Goal: Task Accomplishment & Management: Use online tool/utility

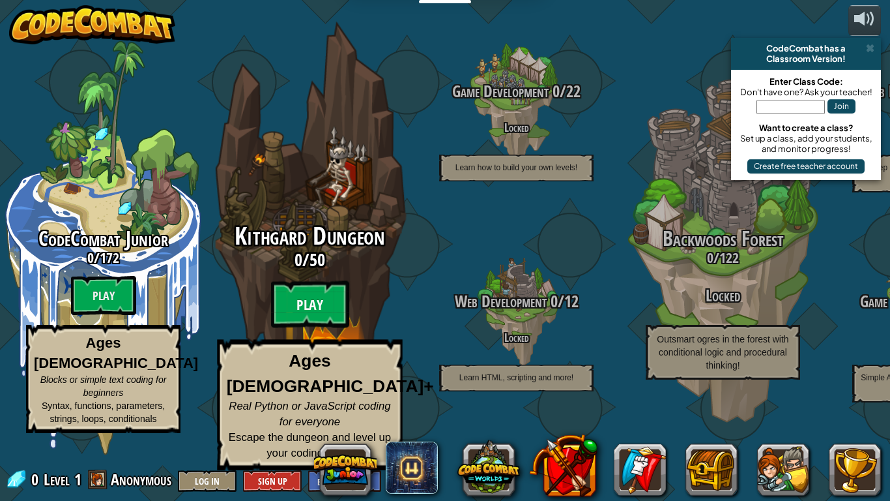
click at [295, 325] on btn "Play" at bounding box center [310, 304] width 78 height 47
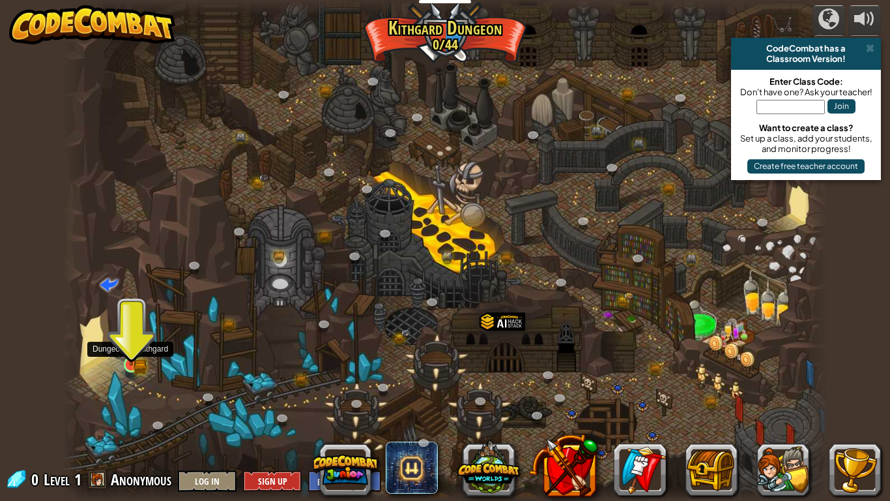
click at [130, 365] on div at bounding box center [132, 364] width 16 height 16
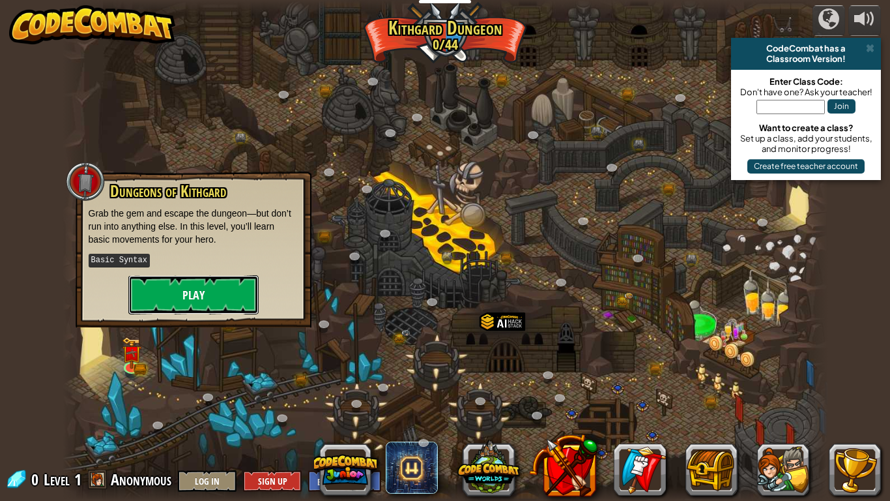
click at [180, 308] on button "Play" at bounding box center [193, 294] width 130 height 39
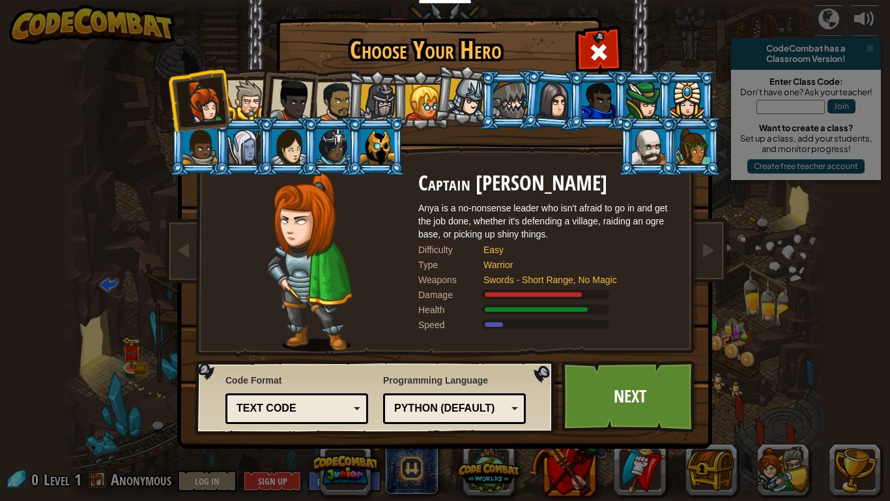
click at [383, 90] on div at bounding box center [378, 102] width 37 height 37
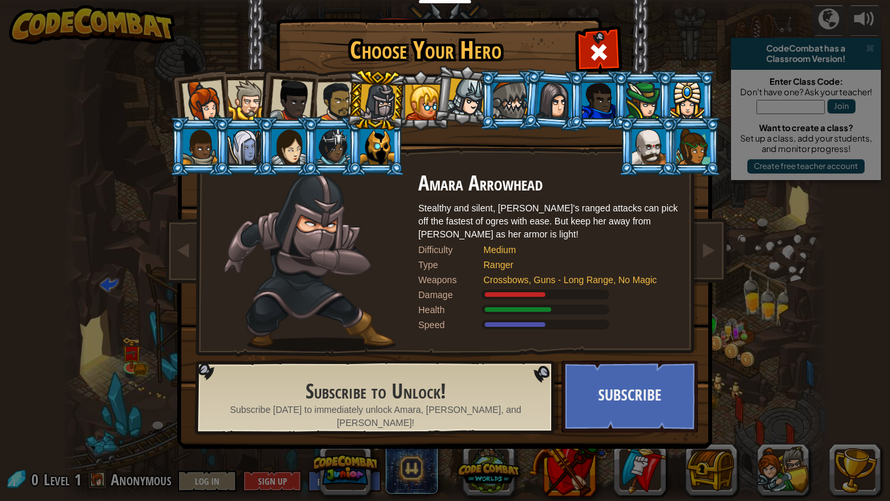
click at [309, 93] on div at bounding box center [291, 100] width 43 height 43
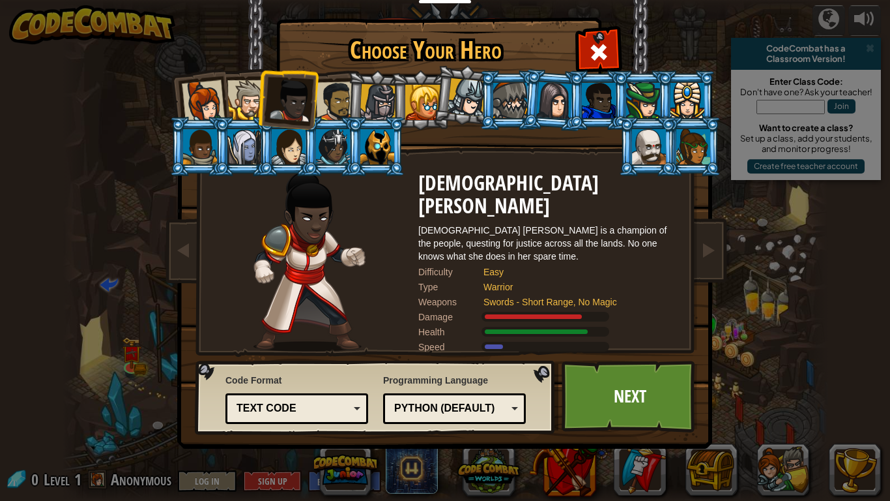
click at [230, 106] on div at bounding box center [247, 100] width 40 height 40
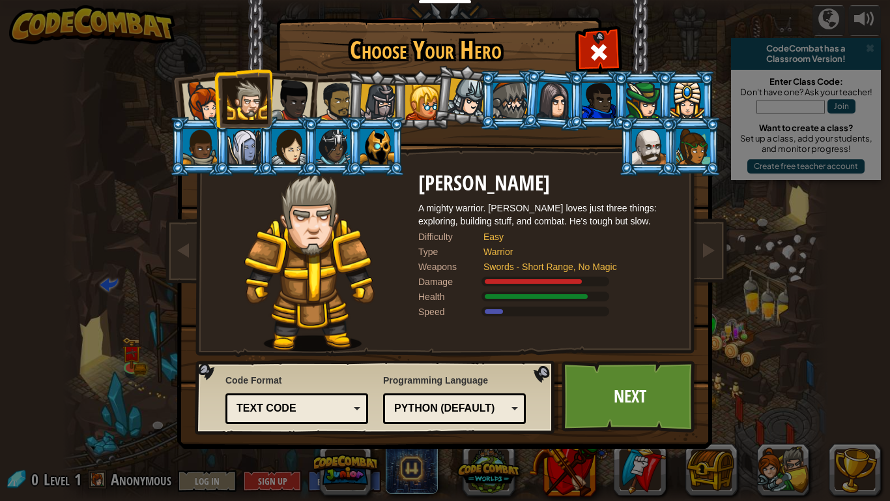
click at [187, 96] on div at bounding box center [203, 101] width 43 height 43
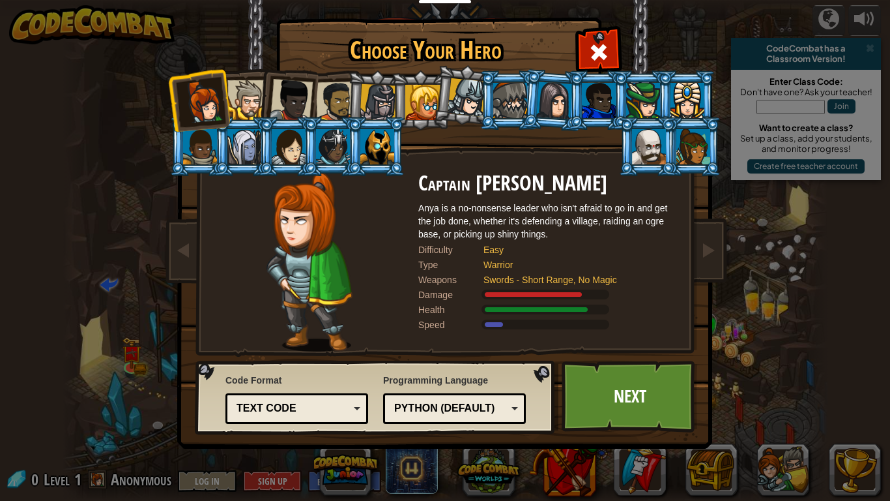
click at [245, 106] on div at bounding box center [247, 100] width 40 height 40
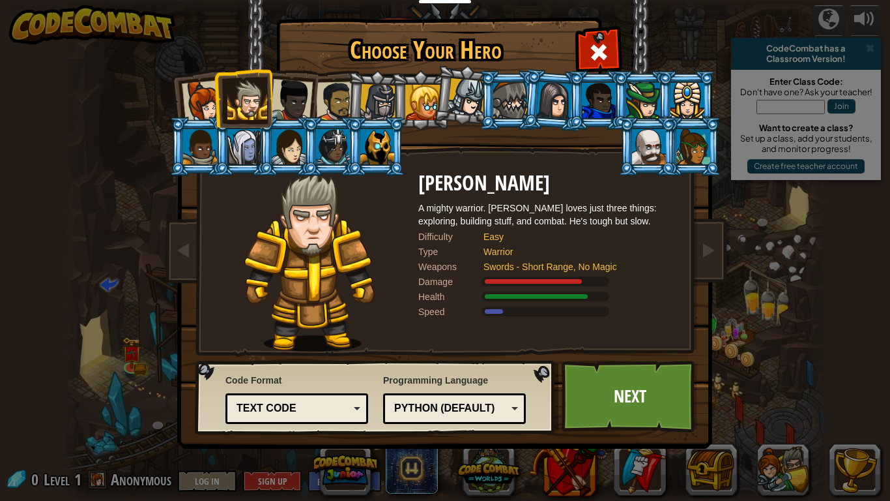
click at [294, 106] on div at bounding box center [291, 100] width 43 height 43
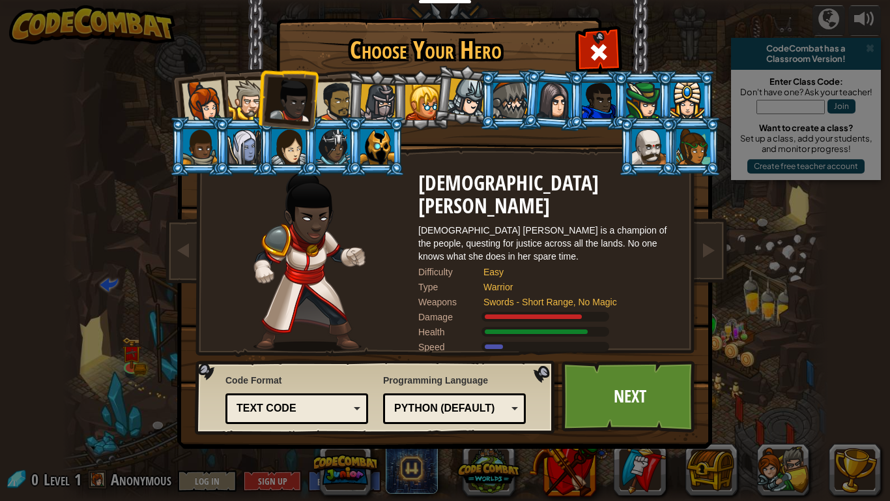
click at [339, 95] on div at bounding box center [336, 101] width 40 height 40
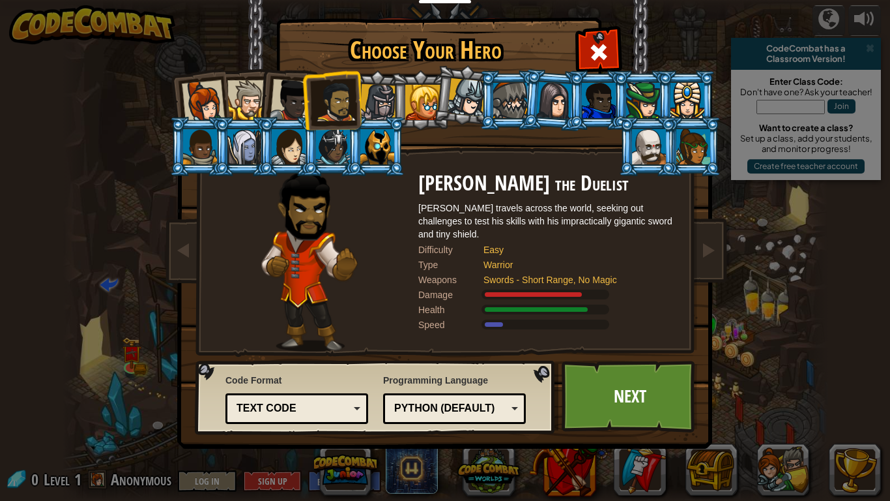
click at [285, 98] on div at bounding box center [291, 100] width 43 height 43
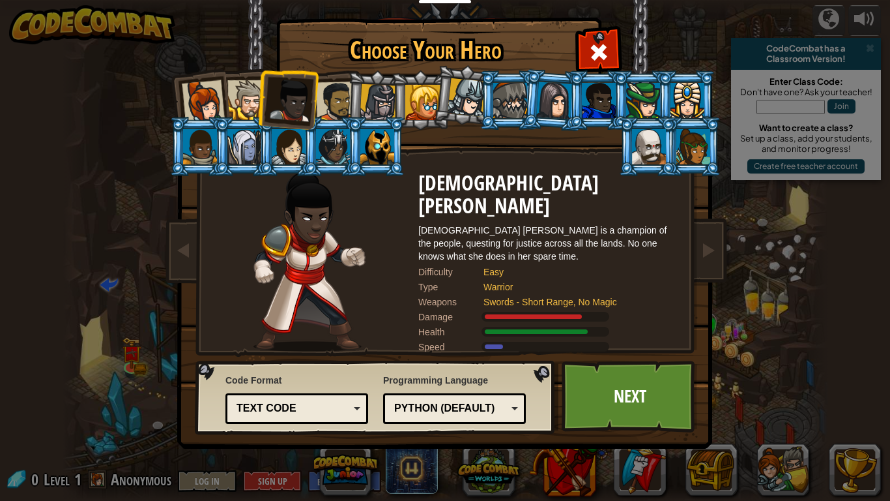
click at [325, 102] on div at bounding box center [336, 101] width 40 height 40
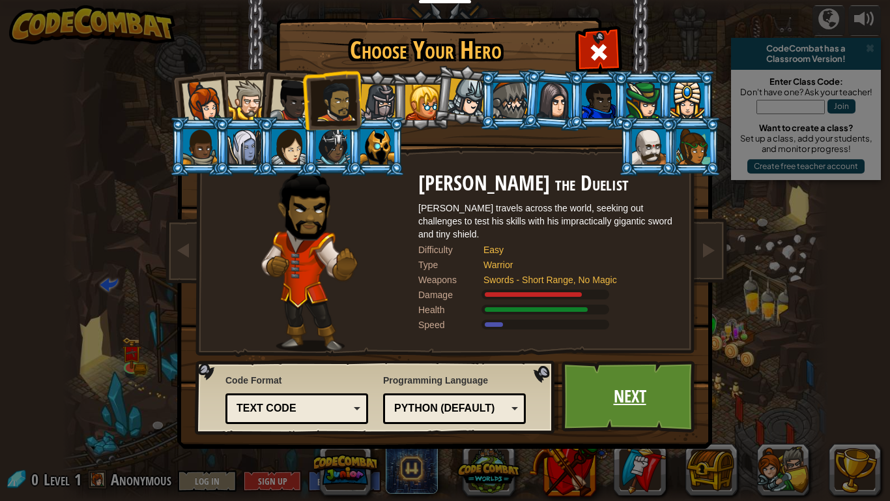
click at [614, 398] on link "Next" at bounding box center [630, 396] width 136 height 72
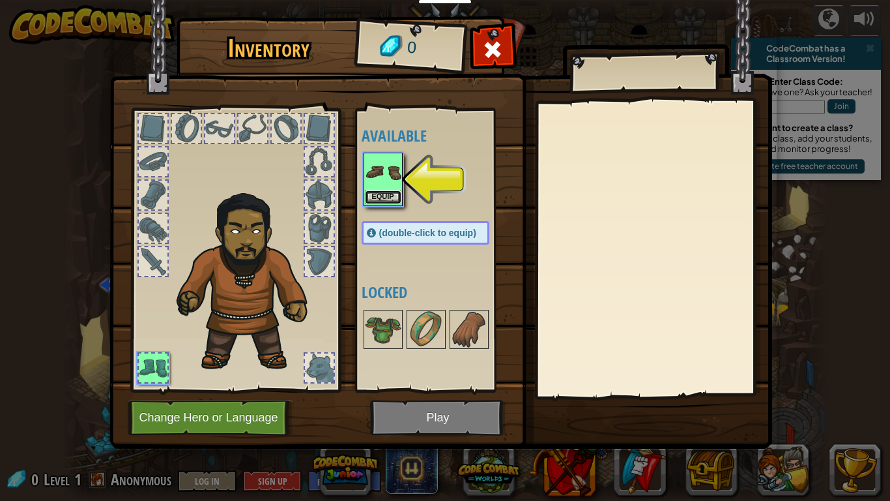
click at [385, 195] on button "Equip" at bounding box center [383, 197] width 36 height 14
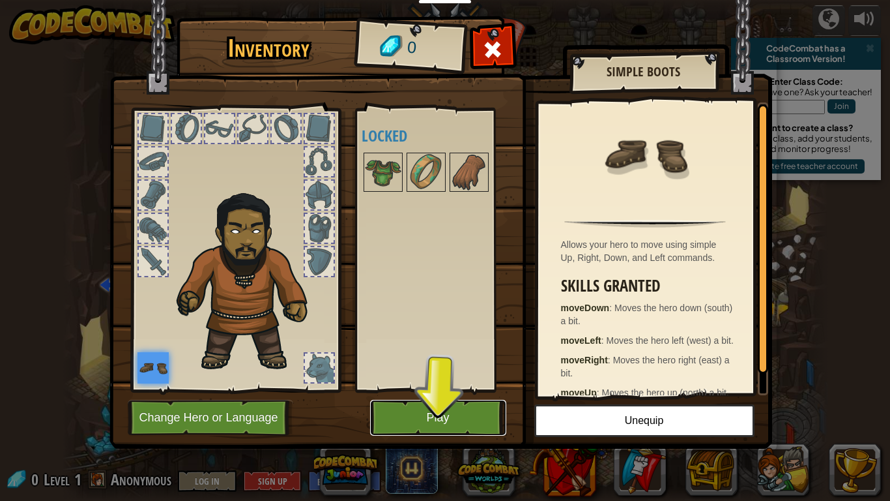
click at [428, 414] on button "Play" at bounding box center [438, 418] width 136 height 36
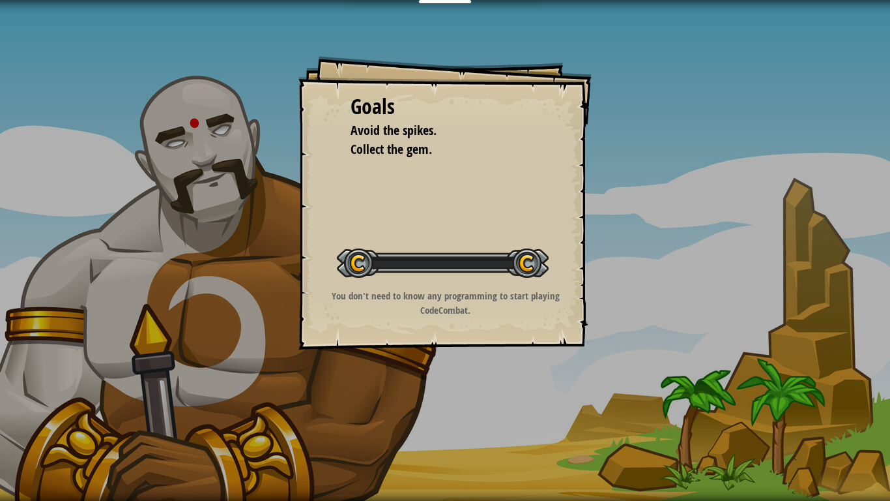
click at [441, 403] on div "Goals Avoid the spikes. Collect the gem. Start Level Error loading from server.…" at bounding box center [445, 250] width 890 height 501
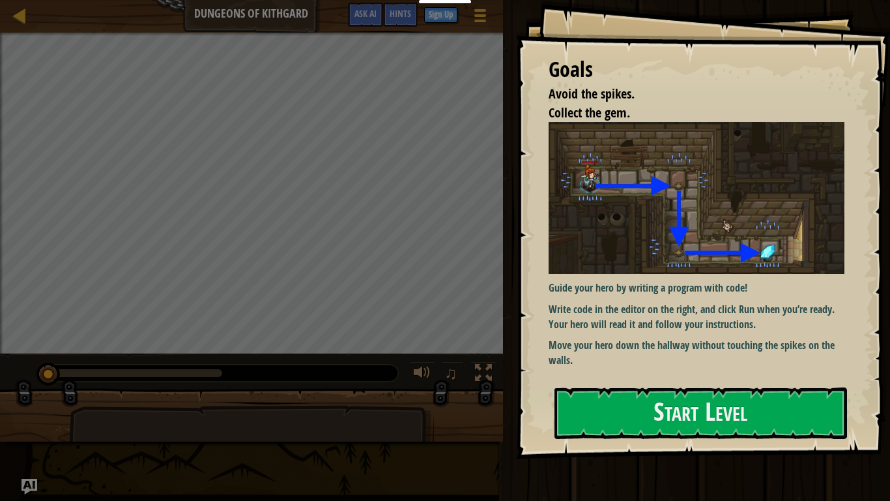
click at [630, 250] on img at bounding box center [697, 198] width 296 height 152
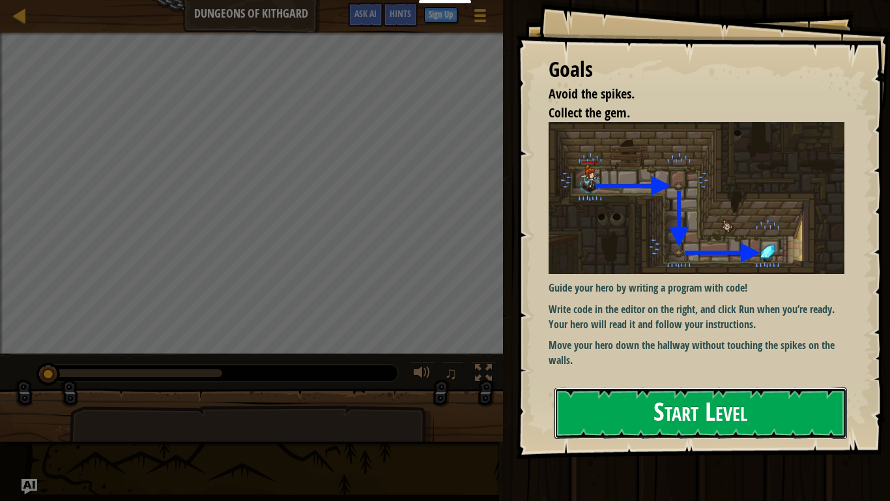
click at [651, 405] on button "Start Level" at bounding box center [701, 412] width 293 height 51
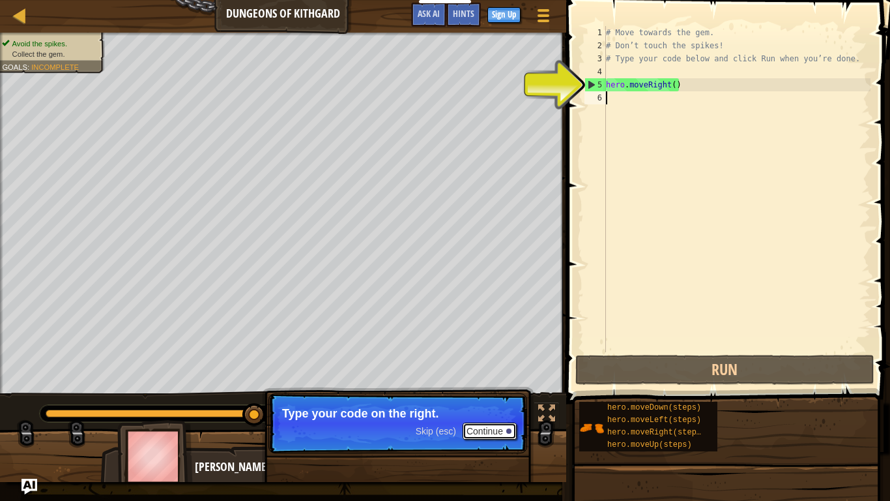
click at [480, 431] on button "Continue" at bounding box center [490, 430] width 54 height 17
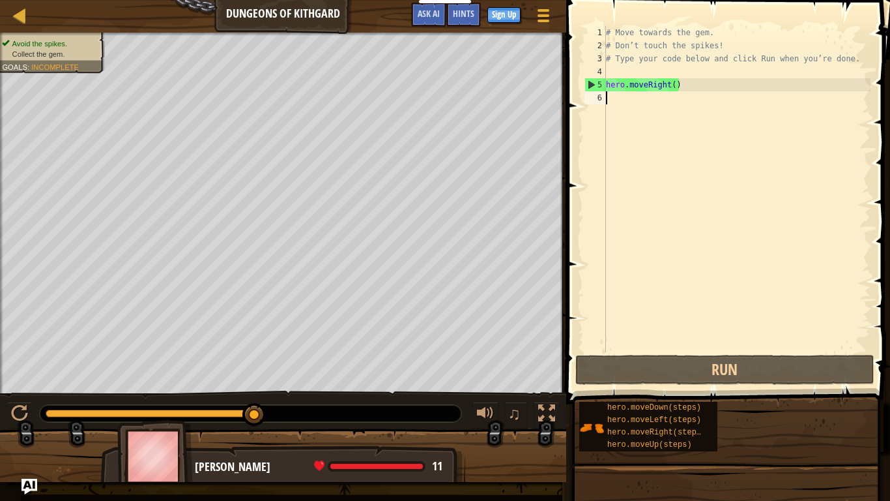
click at [480, 431] on div at bounding box center [283, 460] width 566 height 65
click at [660, 264] on div "# Move towards the gem. # Don’t touch the spikes! # Type your code below and cl…" at bounding box center [737, 202] width 267 height 352
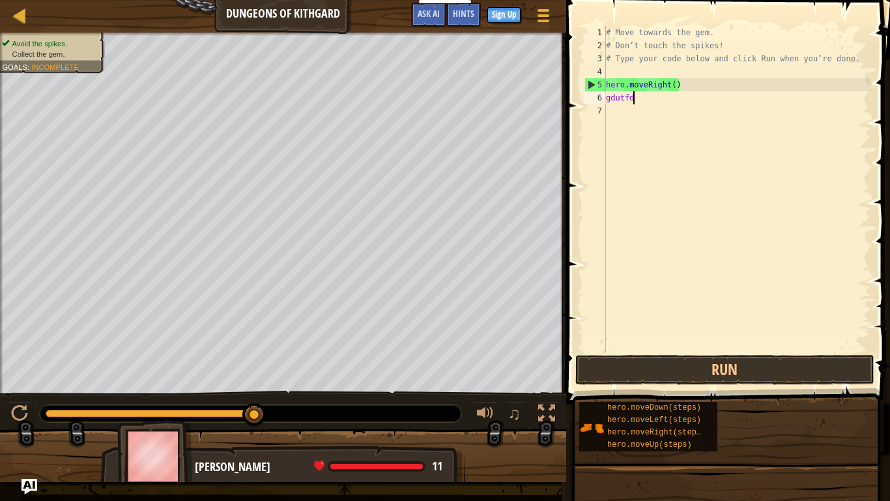
scroll to position [6, 5]
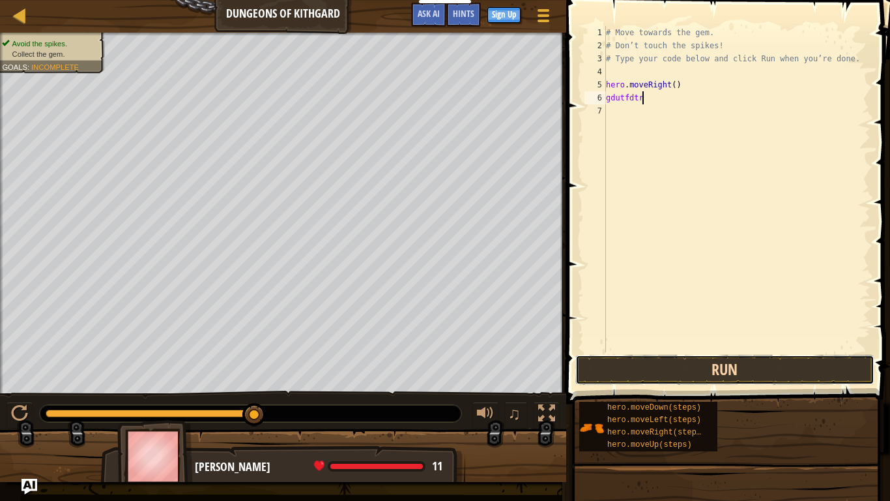
click at [659, 364] on button "Run" at bounding box center [724, 370] width 299 height 30
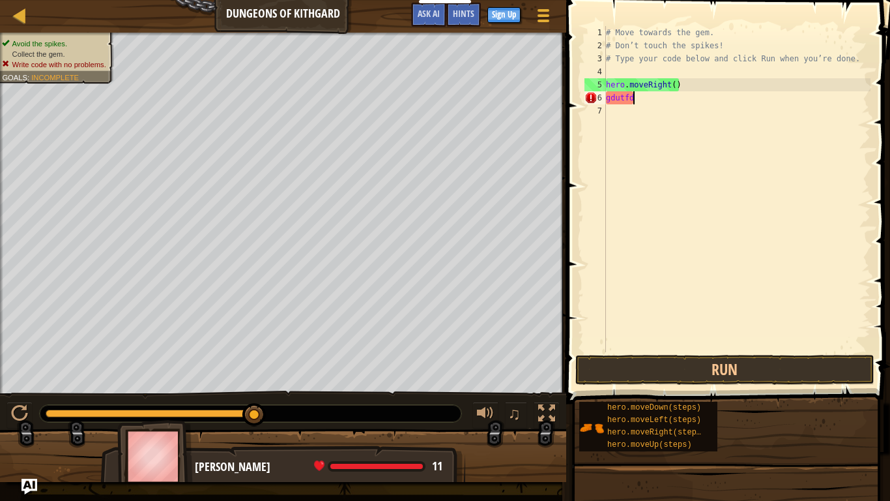
scroll to position [6, 2]
type textarea "g"
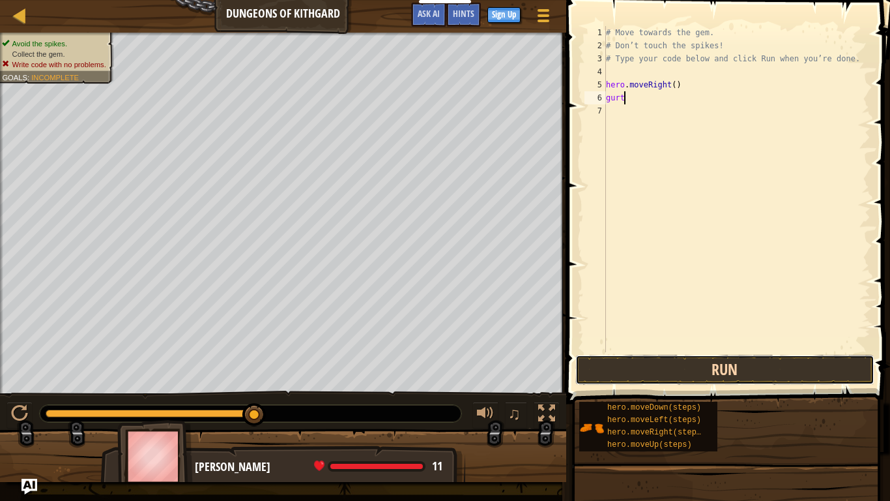
click at [630, 369] on button "Run" at bounding box center [724, 370] width 299 height 30
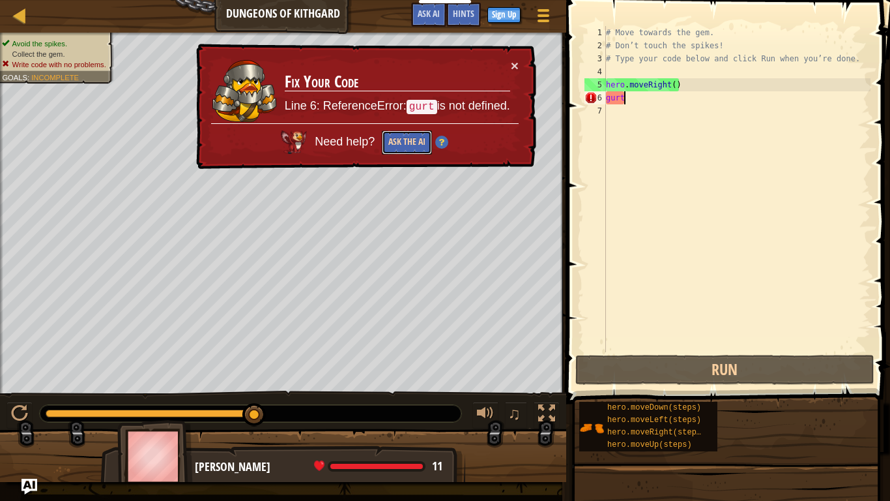
click at [418, 144] on button "Ask the AI" at bounding box center [407, 142] width 50 height 24
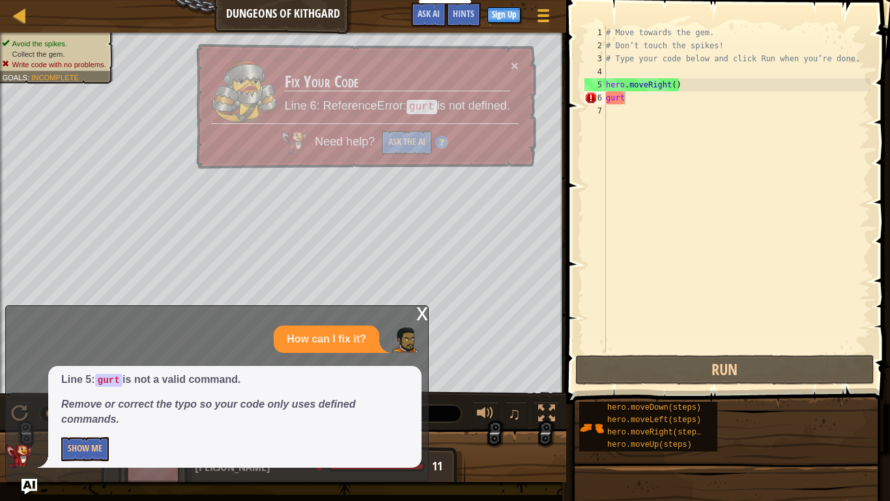
drag, startPoint x: 68, startPoint y: 385, endPoint x: 225, endPoint y: 375, distance: 156.7
click at [225, 375] on p "Line 5: gurt is not a valid command." at bounding box center [234, 379] width 347 height 15
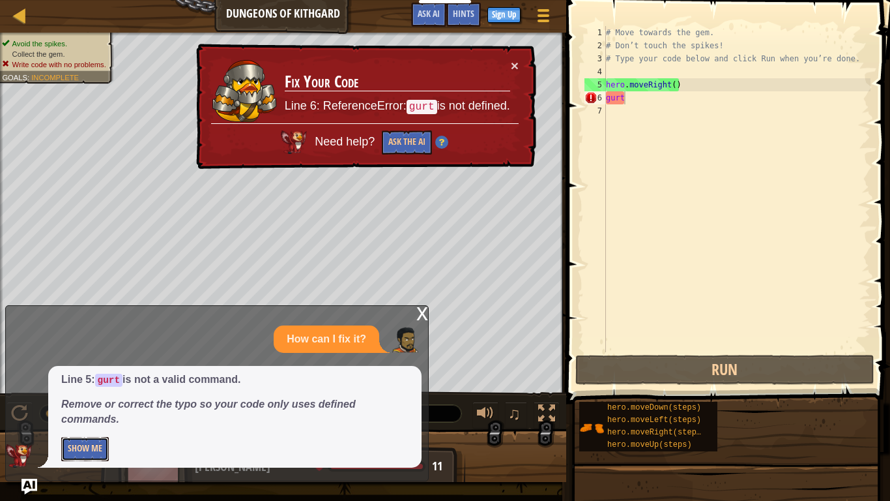
click at [82, 450] on button "Show Me" at bounding box center [85, 449] width 48 height 24
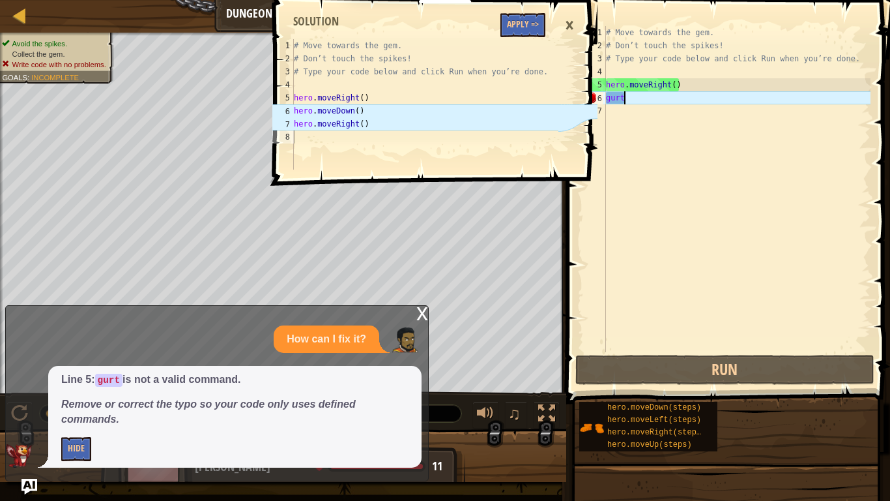
type textarea "g"
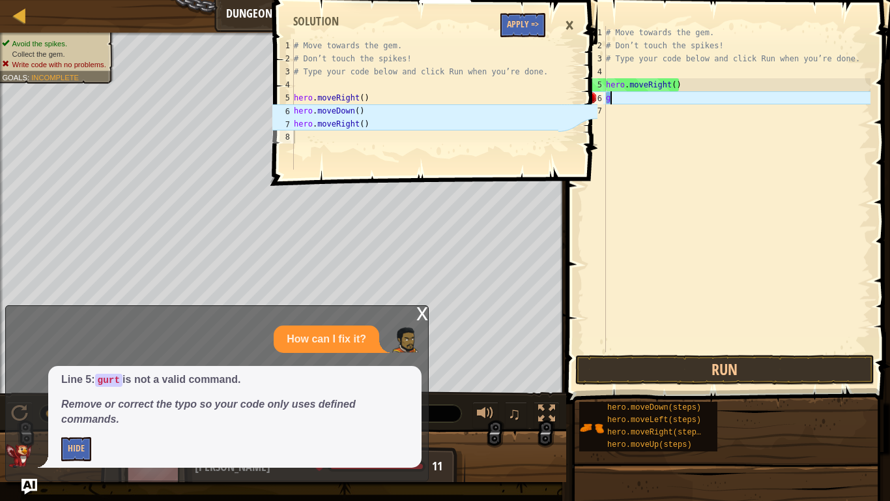
scroll to position [6, 0]
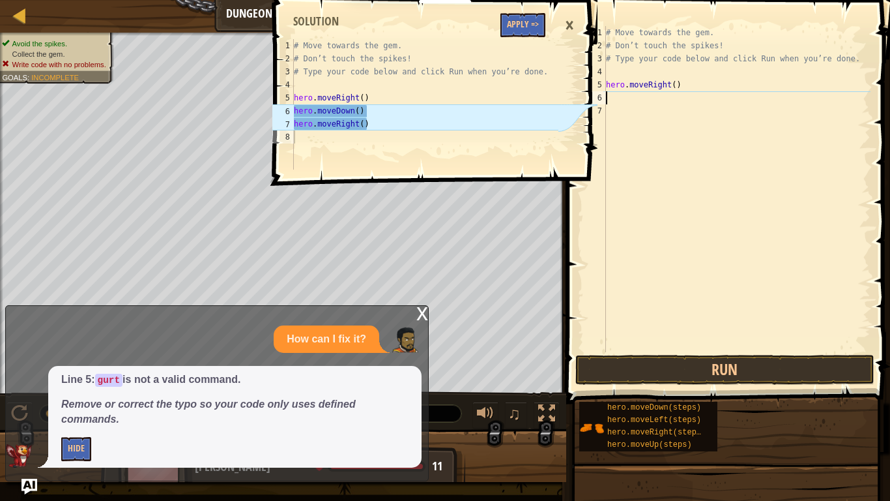
type textarea "hero.moveDown()"
click at [332, 114] on div "# Move towards the gem. # Don’t touch the spikes! # Type your code below and cl…" at bounding box center [424, 117] width 267 height 156
click at [529, 27] on button "Apply =>" at bounding box center [523, 25] width 45 height 24
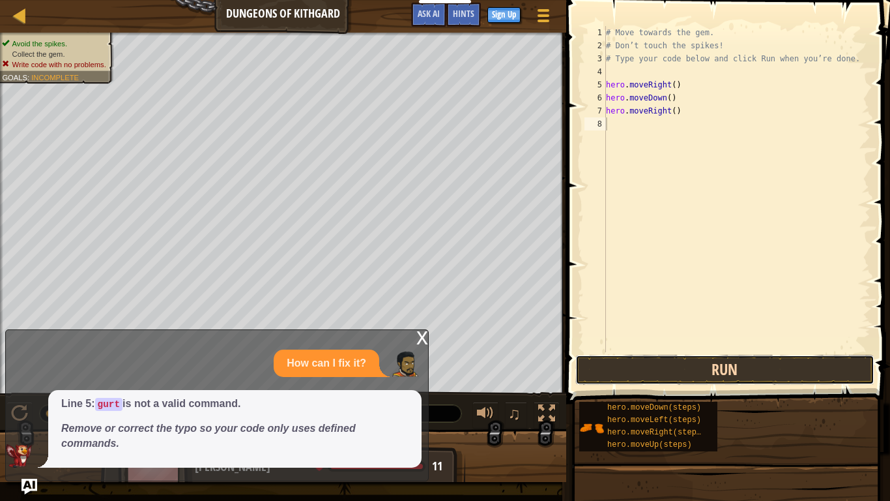
click at [651, 367] on button "Run" at bounding box center [724, 370] width 299 height 30
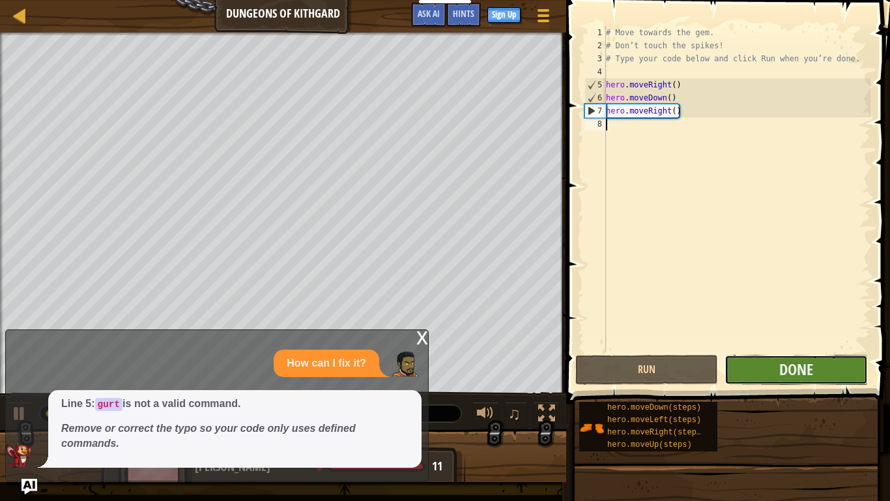
click at [815, 370] on button "Done" at bounding box center [796, 370] width 143 height 30
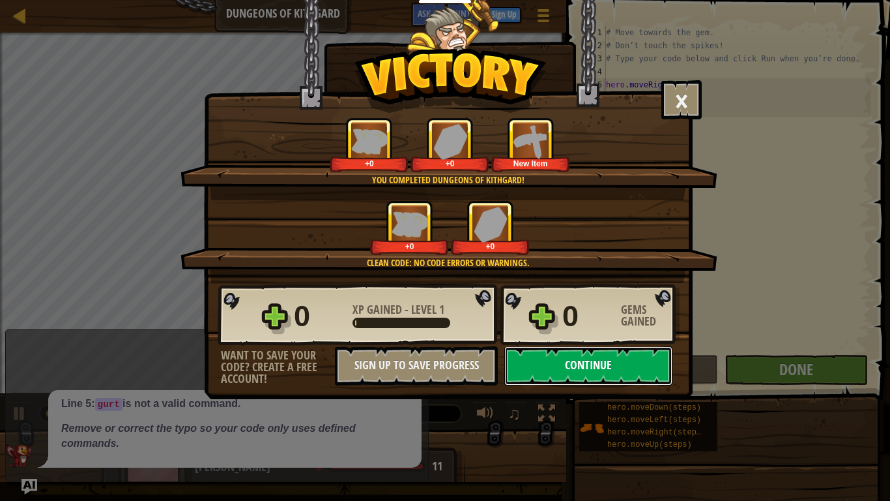
click at [557, 377] on button "Continue" at bounding box center [588, 365] width 168 height 39
